Goal: Find specific page/section

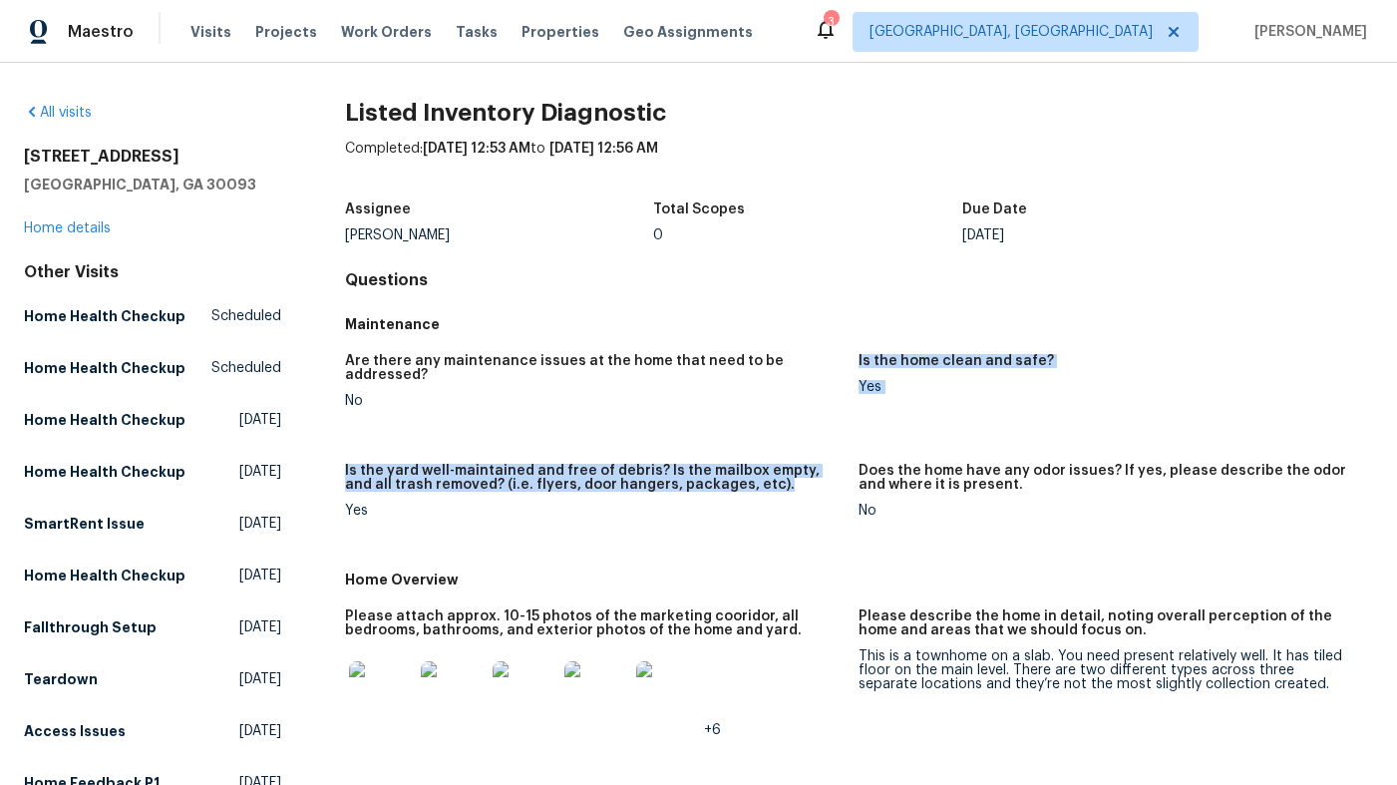
drag, startPoint x: 493, startPoint y: 398, endPoint x: 493, endPoint y: 485, distance: 86.8
click at [493, 485] on div "Are there any maintenance issues at the home that need to be addressed? No Is t…" at bounding box center [859, 451] width 1028 height 219
click at [493, 485] on div "Is the yard well-maintained and free of debris? Is the mailbox empty, and all t…" at bounding box center [594, 484] width 499 height 40
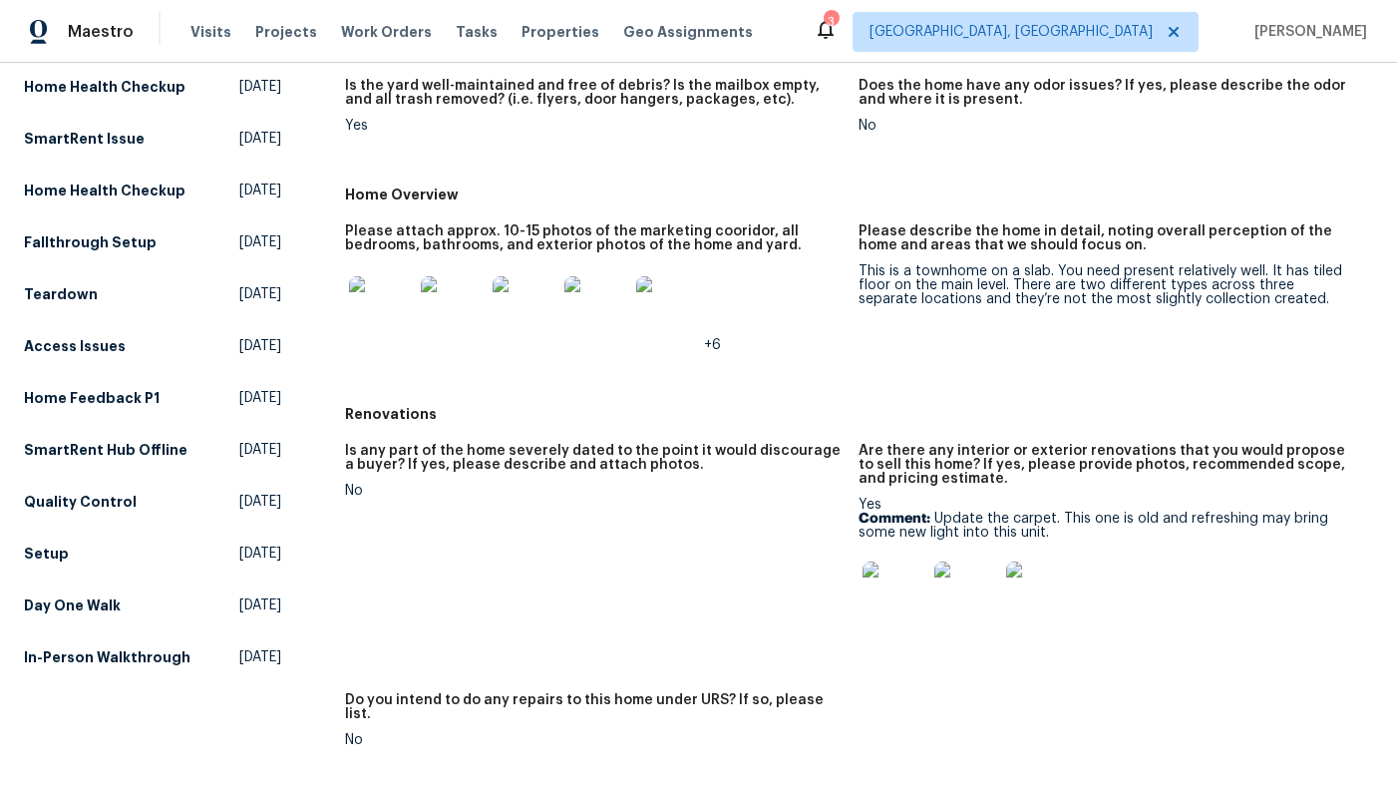
scroll to position [469, 0]
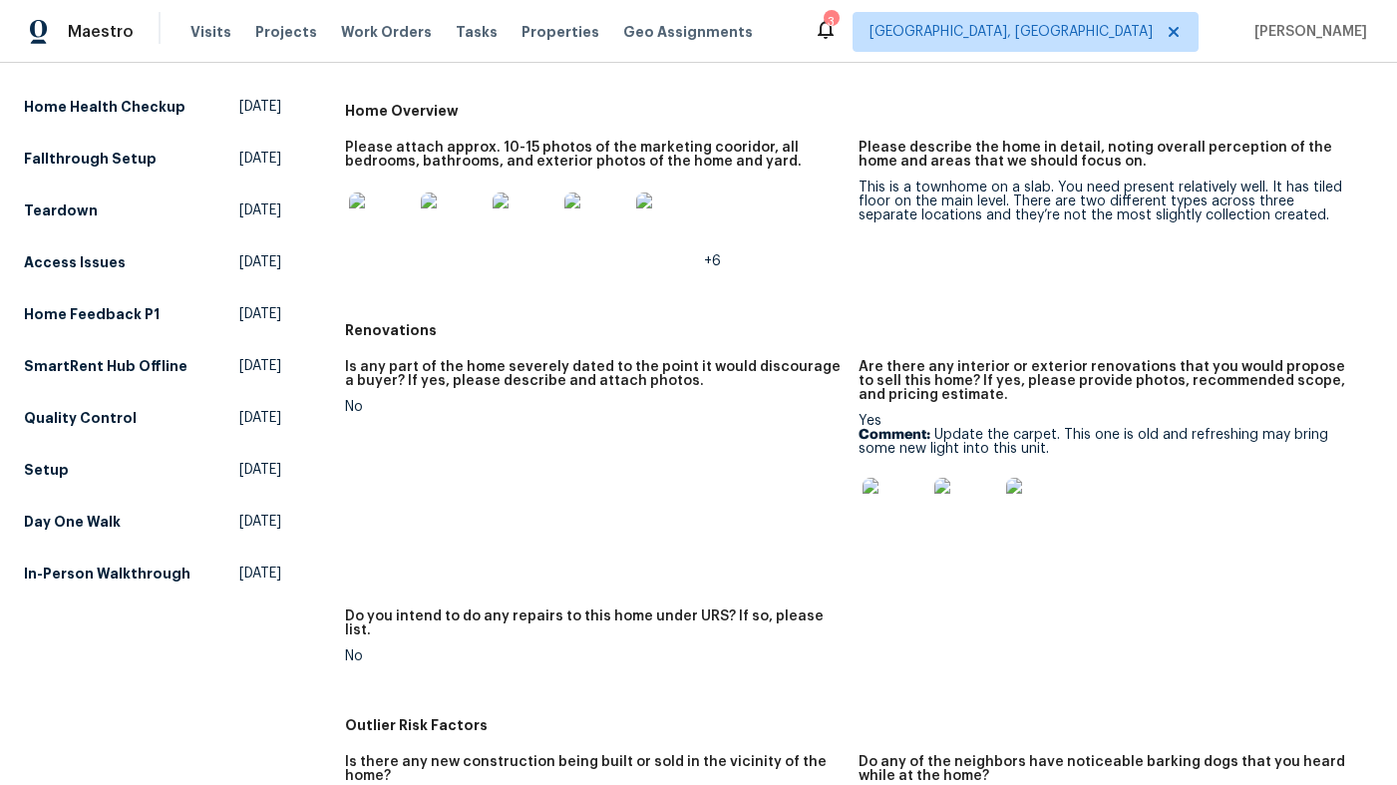
click at [910, 507] on img at bounding box center [895, 510] width 64 height 64
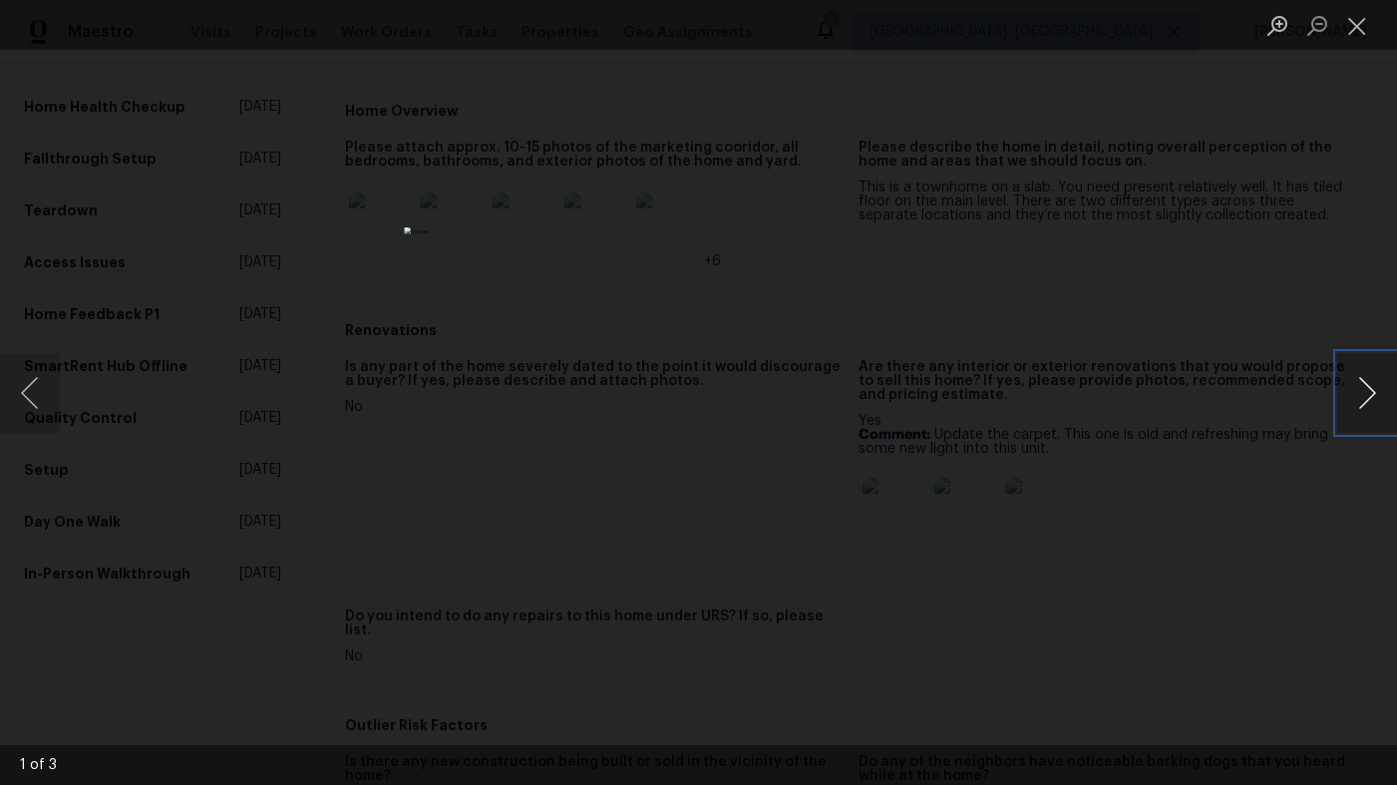
click at [1373, 392] on button "Next image" at bounding box center [1367, 393] width 60 height 80
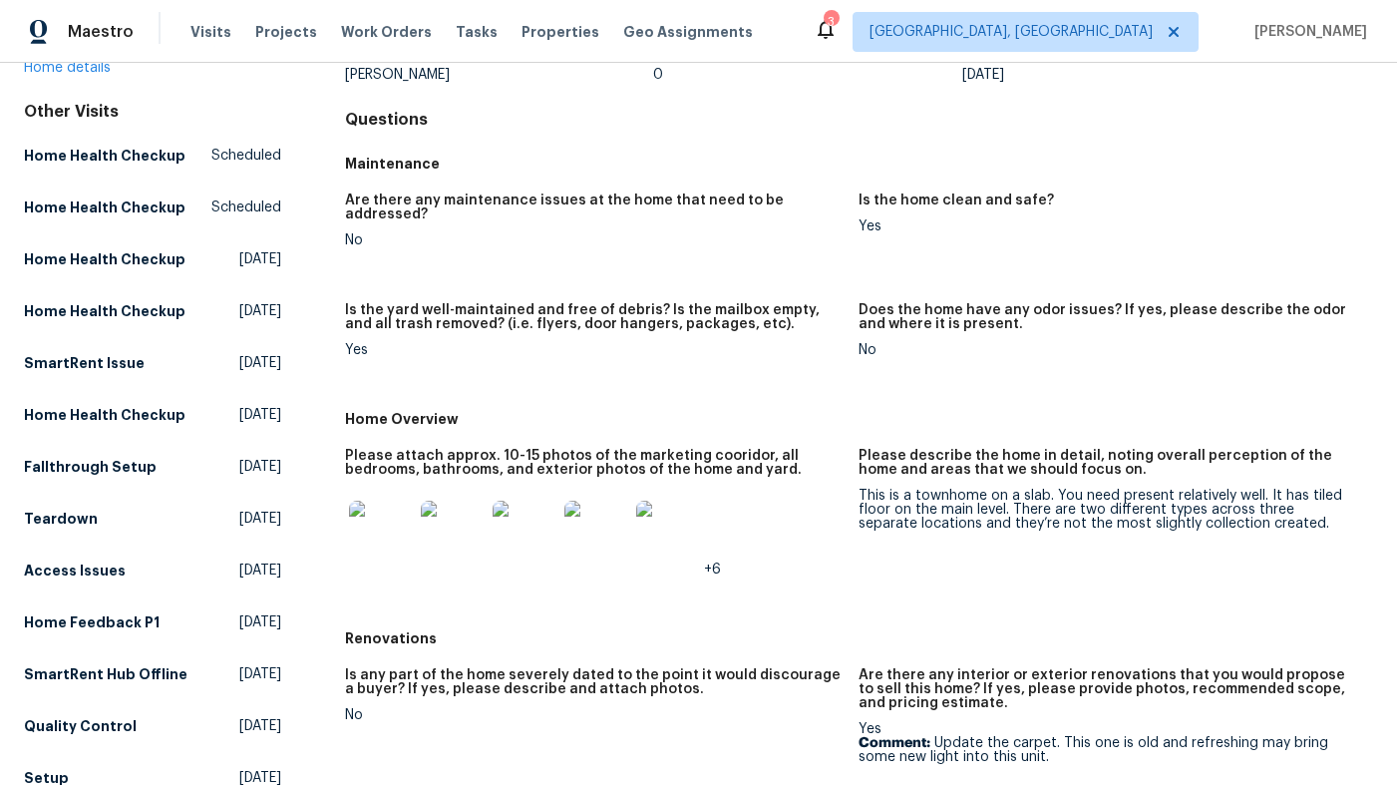
scroll to position [0, 0]
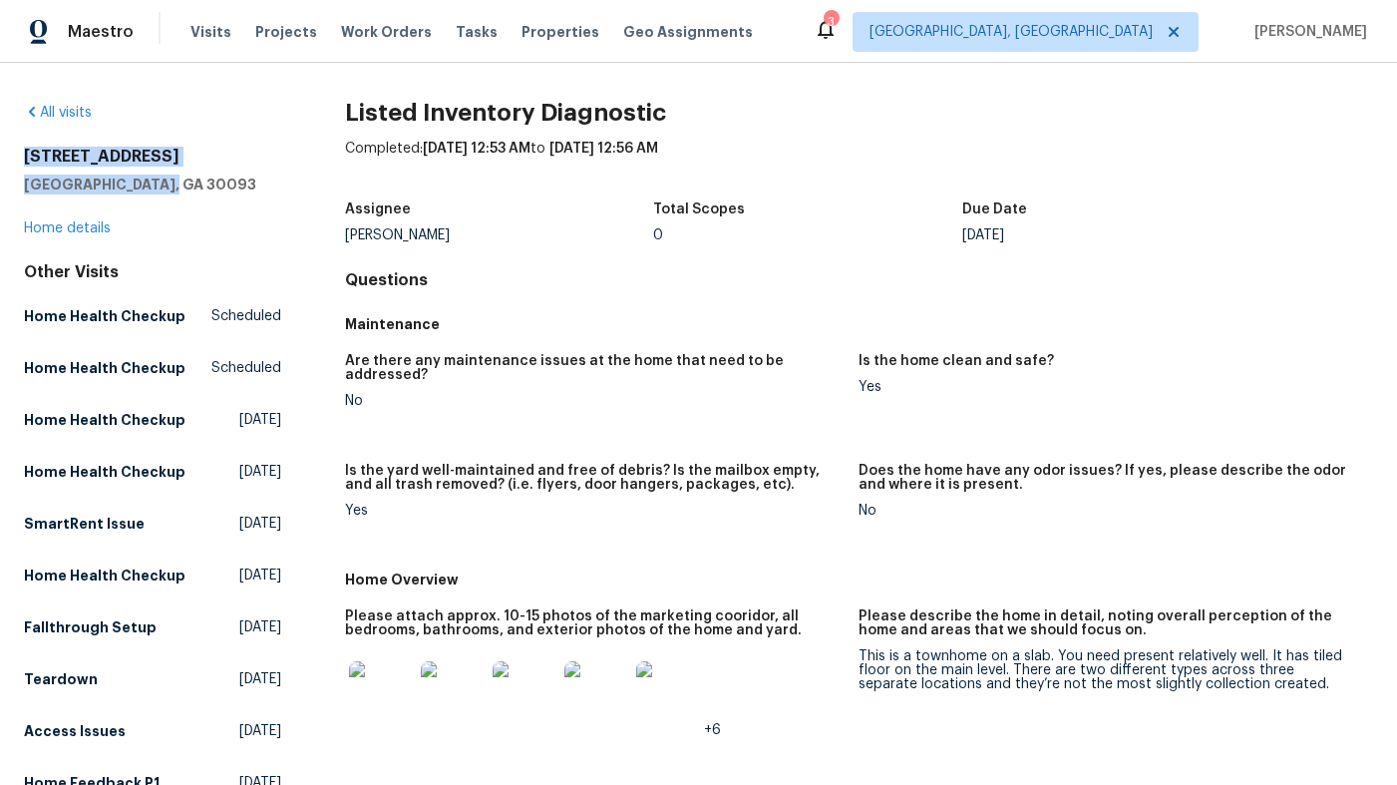
drag, startPoint x: 179, startPoint y: 184, endPoint x: 22, endPoint y: 161, distance: 158.3
click at [22, 161] on div "All visits [STREET_ADDRESS][PERSON_NAME] Home details Other Visits Home Health …" at bounding box center [698, 424] width 1397 height 722
copy div "[STREET_ADDRESS][PERSON_NAME]"
